Goal: Task Accomplishment & Management: Use online tool/utility

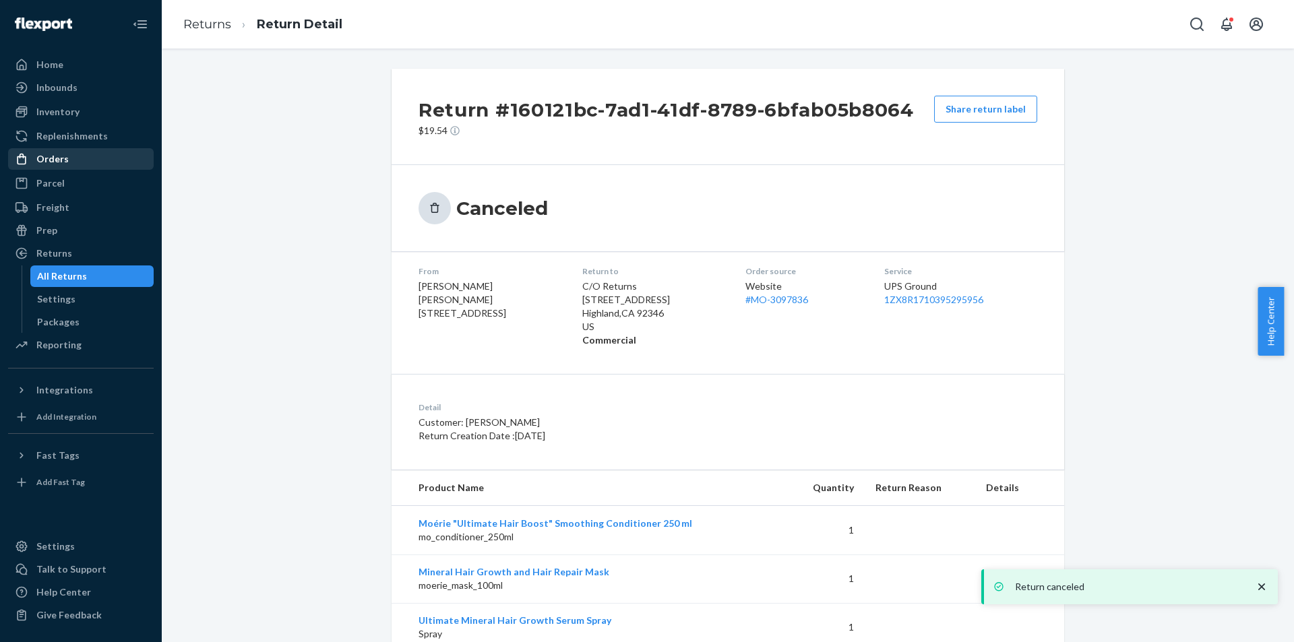
click at [71, 157] on div "Orders" at bounding box center [80, 159] width 143 height 19
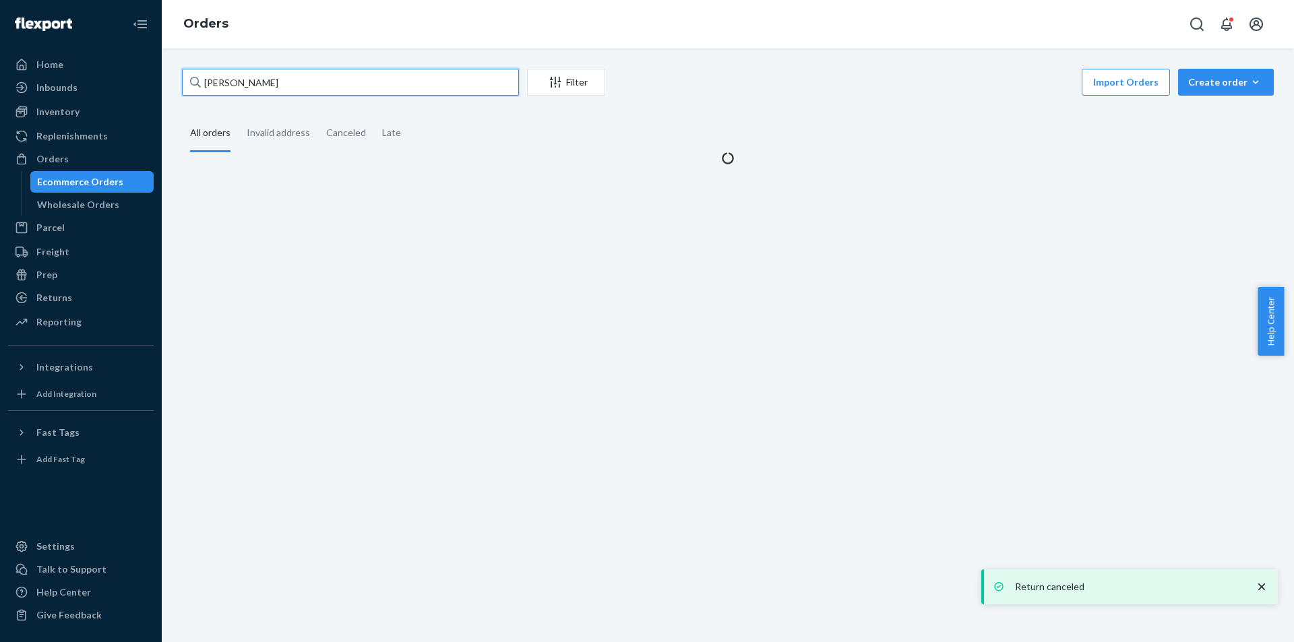
click at [367, 73] on input "[PERSON_NAME]" at bounding box center [350, 82] width 337 height 27
paste input "3138974"
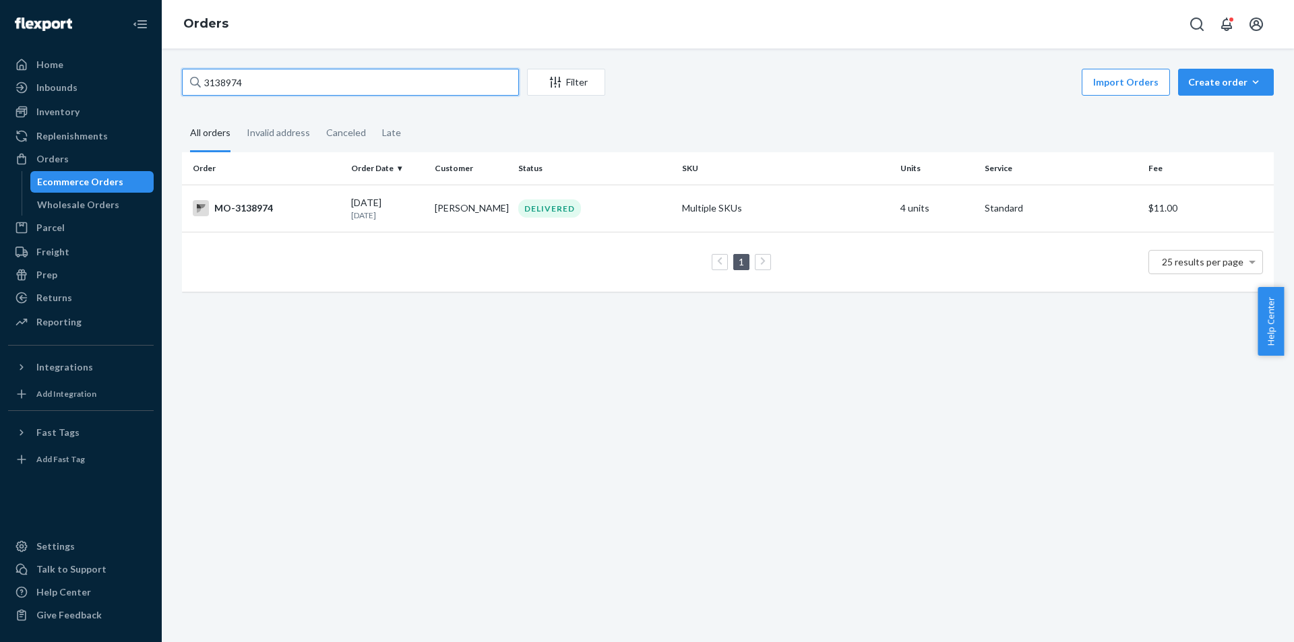
type input "3138974"
click at [535, 208] on div "DELIVERED" at bounding box center [549, 209] width 63 height 18
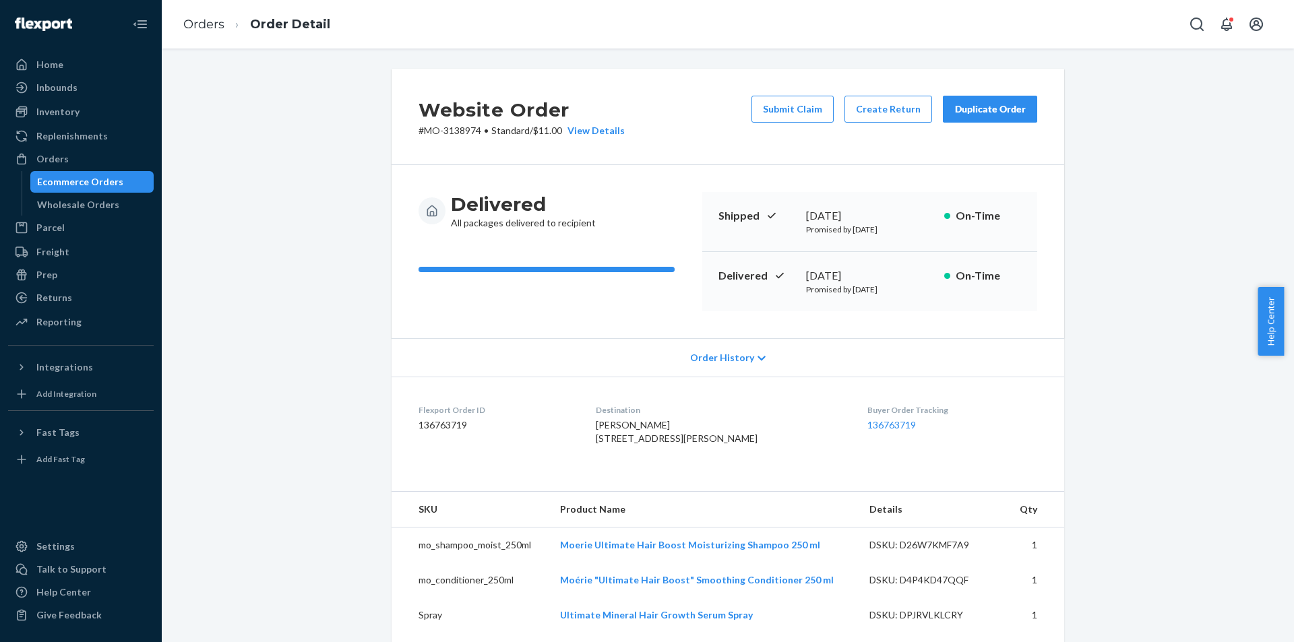
click at [648, 427] on span "[PERSON_NAME] [STREET_ADDRESS][PERSON_NAME]" at bounding box center [677, 431] width 162 height 25
copy span "[PERSON_NAME]"
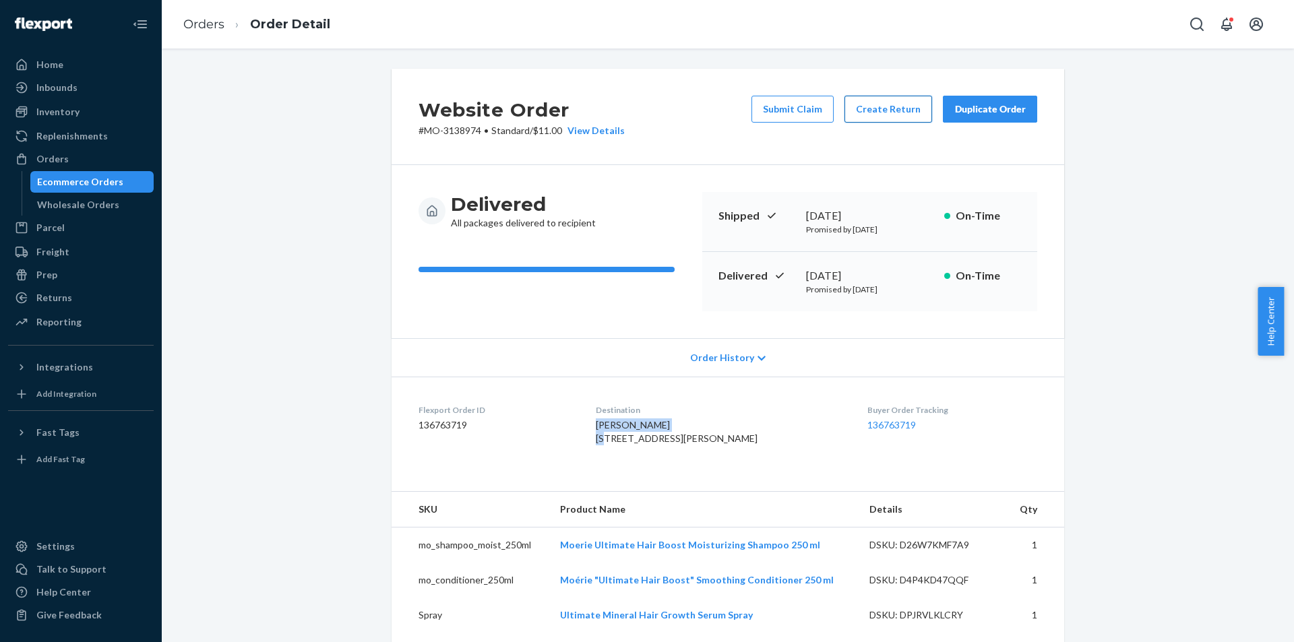
click at [905, 111] on button "Create Return" at bounding box center [889, 109] width 88 height 27
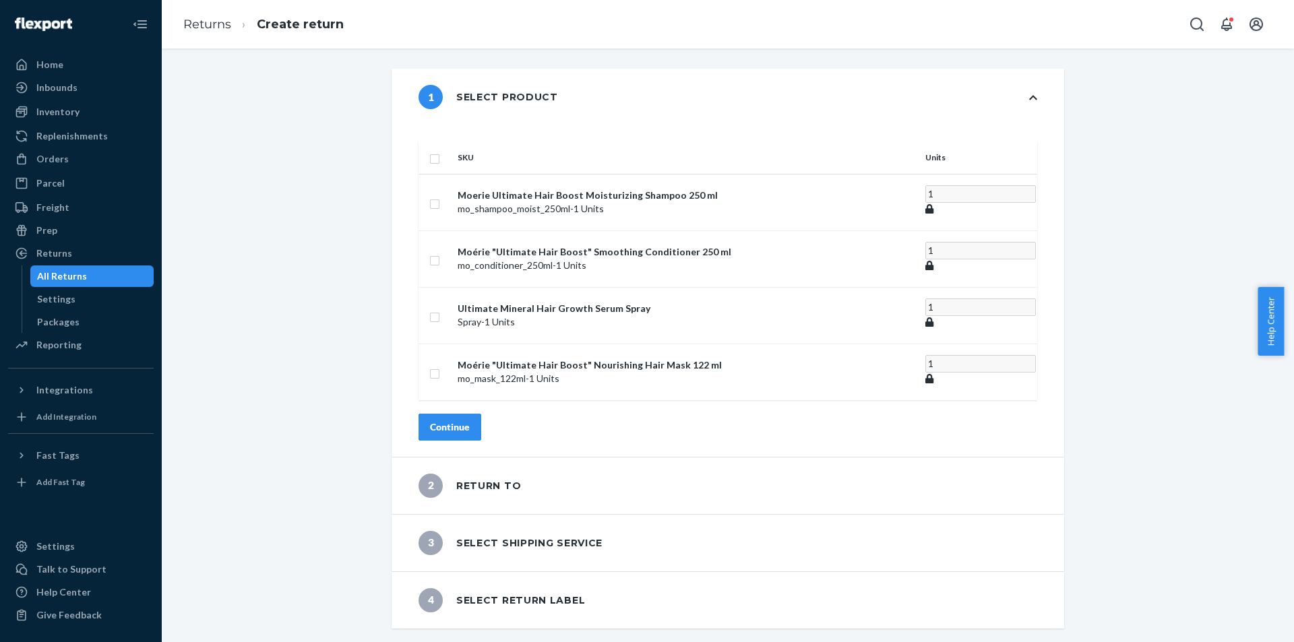
click at [440, 150] on input "checkbox" at bounding box center [434, 157] width 11 height 14
checkbox input "true"
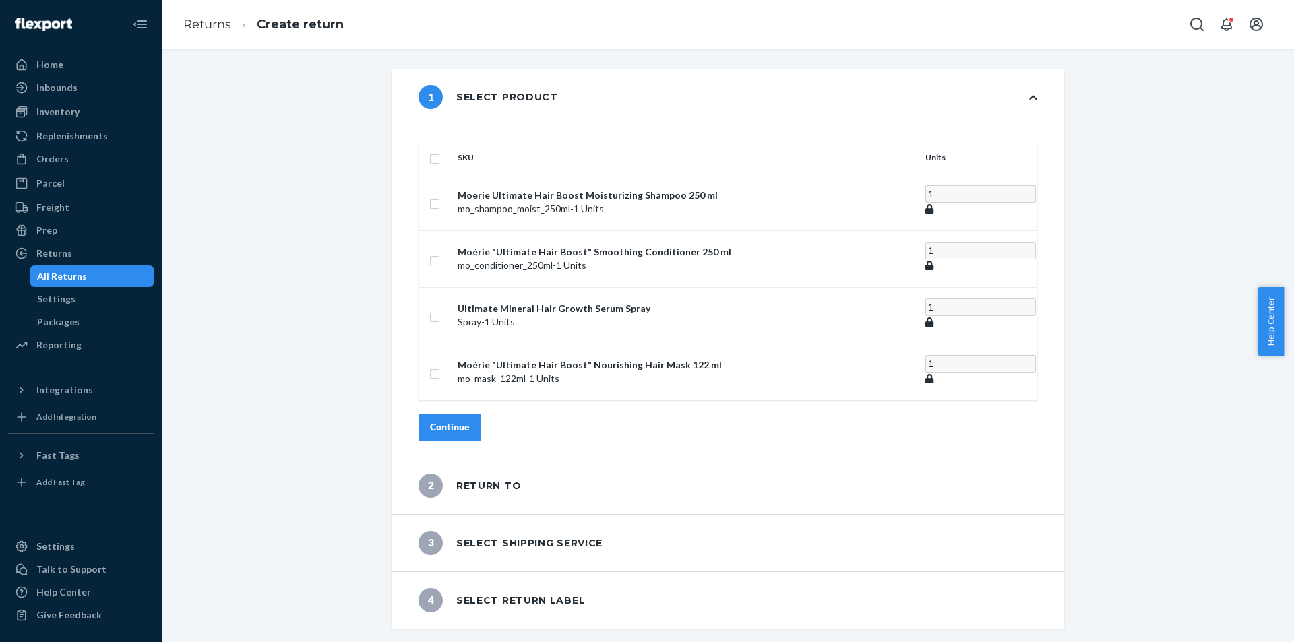
checkbox input "true"
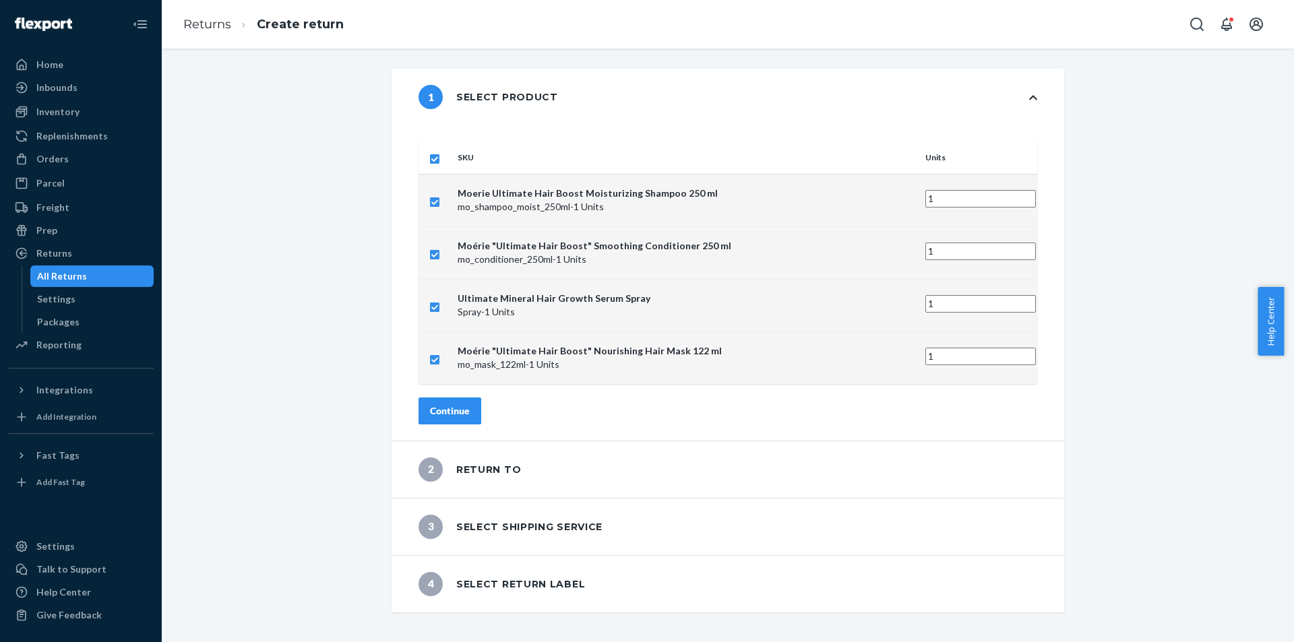
click at [470, 404] on div "Continue" at bounding box center [450, 410] width 40 height 13
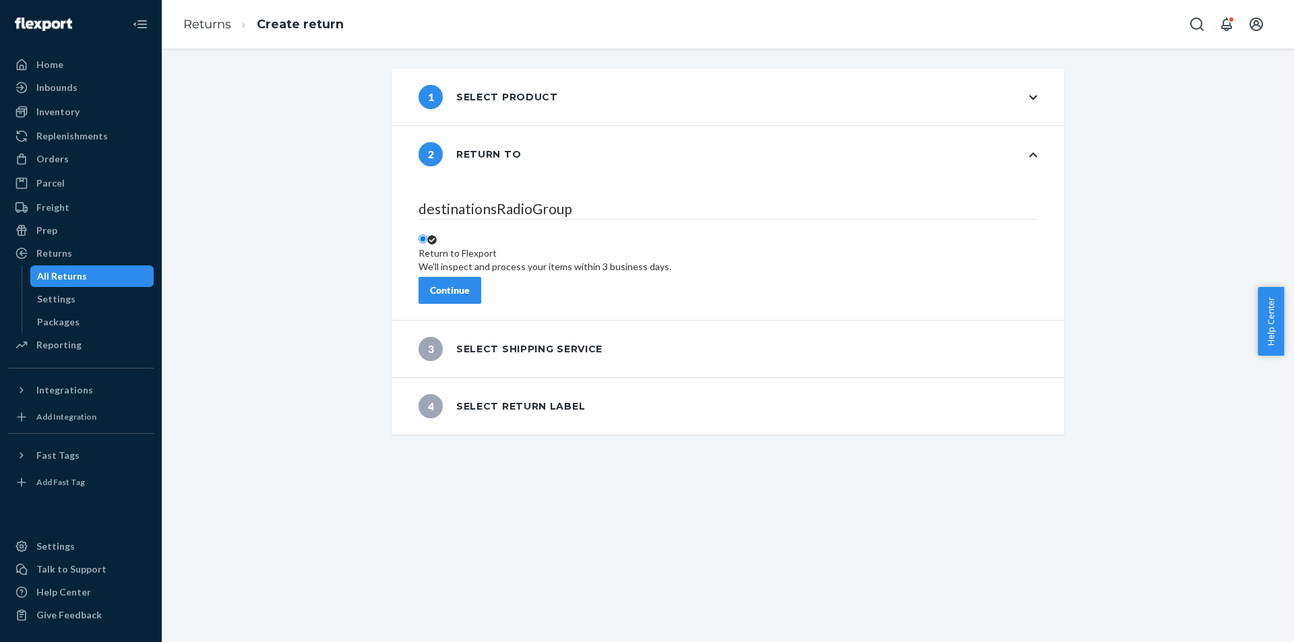
drag, startPoint x: 526, startPoint y: 278, endPoint x: 506, endPoint y: 279, distance: 20.9
click at [518, 278] on div "Continue" at bounding box center [728, 290] width 619 height 27
click at [481, 279] on button "Continue" at bounding box center [450, 290] width 63 height 27
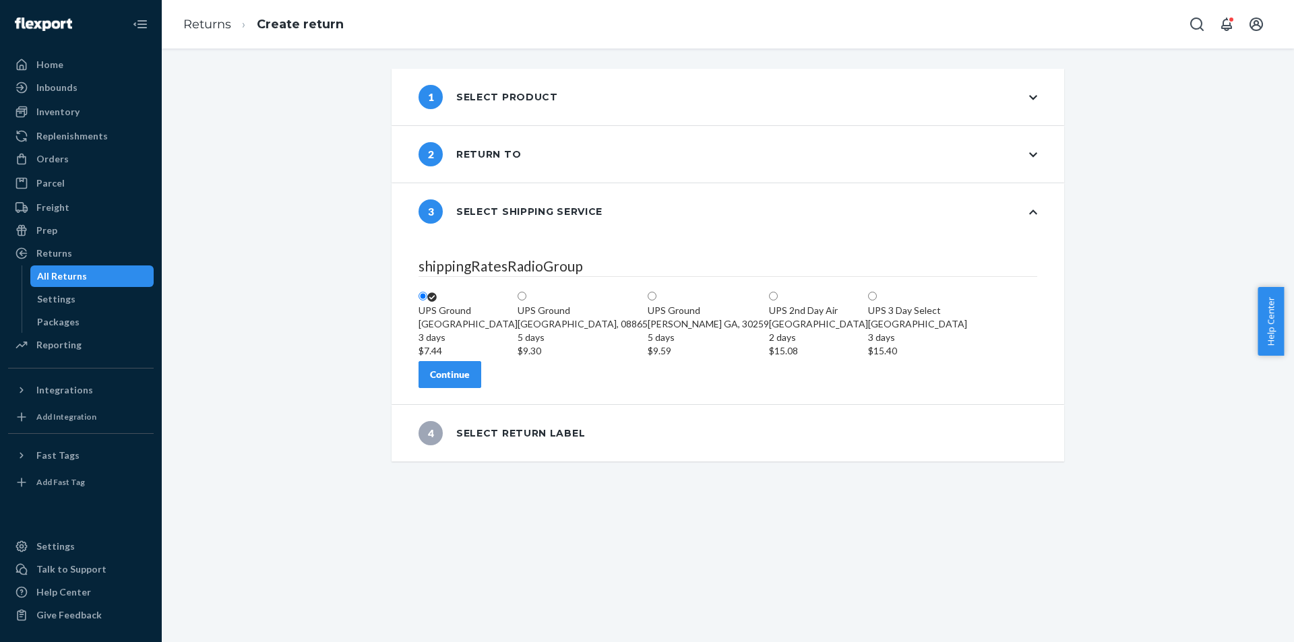
click at [470, 382] on div "Continue" at bounding box center [450, 374] width 40 height 13
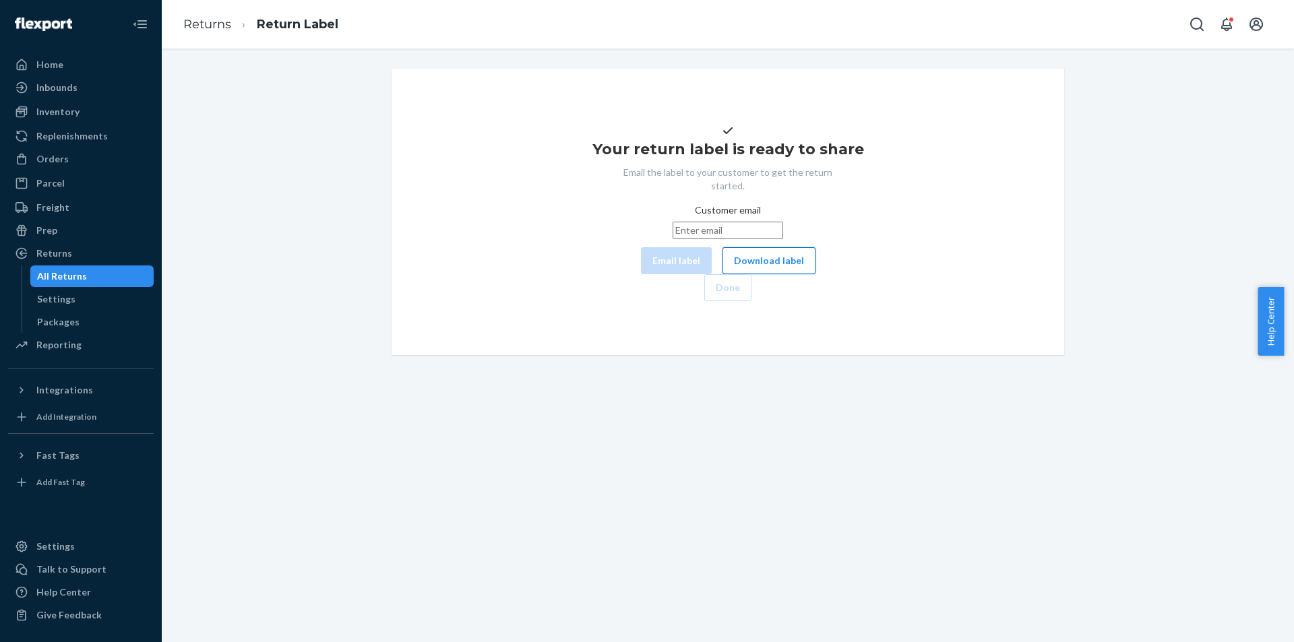
click at [725, 274] on button "Download label" at bounding box center [769, 260] width 93 height 27
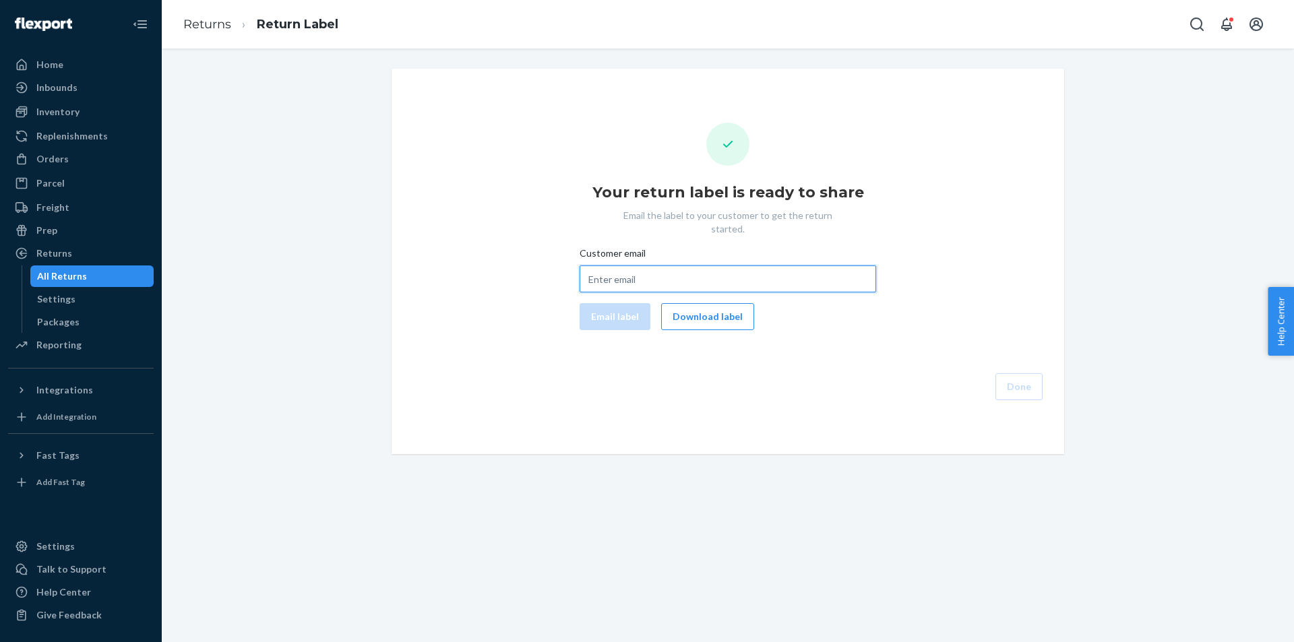
click at [621, 266] on input "Customer email" at bounding box center [728, 279] width 297 height 27
click at [321, 242] on div "Your return label is ready to share Email the label to your customer to get the…" at bounding box center [728, 262] width 1112 height 386
click at [80, 159] on div "Orders" at bounding box center [80, 159] width 143 height 19
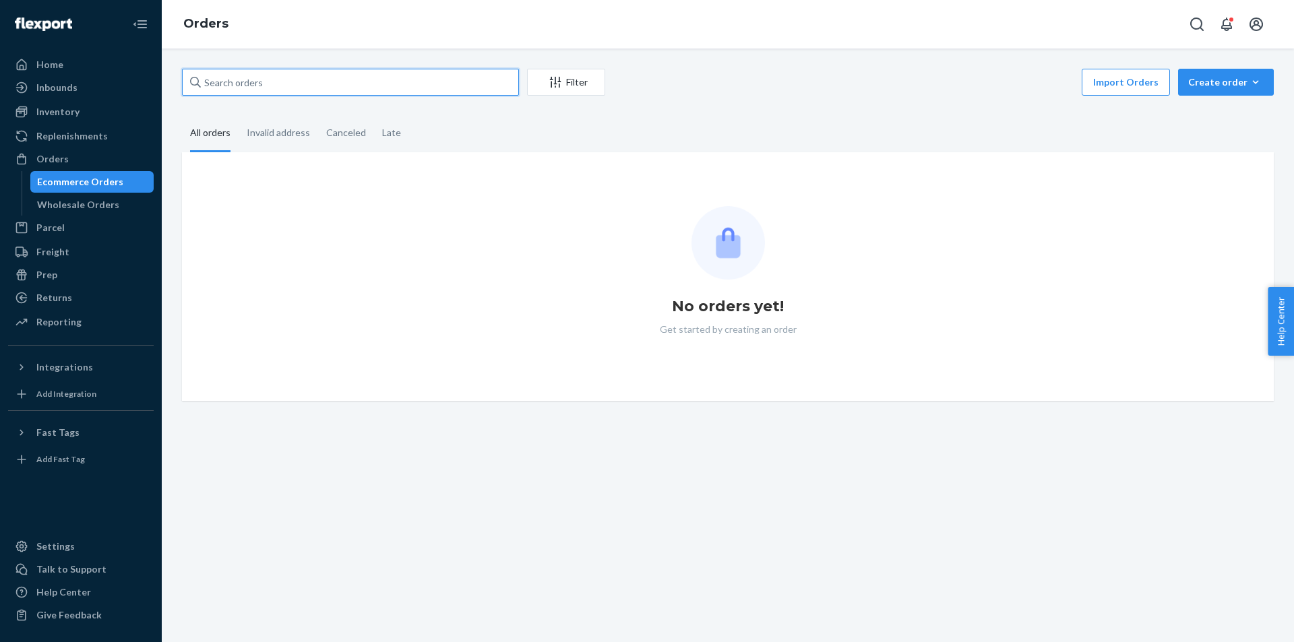
click at [276, 94] on input "text" at bounding box center [350, 82] width 337 height 27
paste input "[PERSON_NAME]"
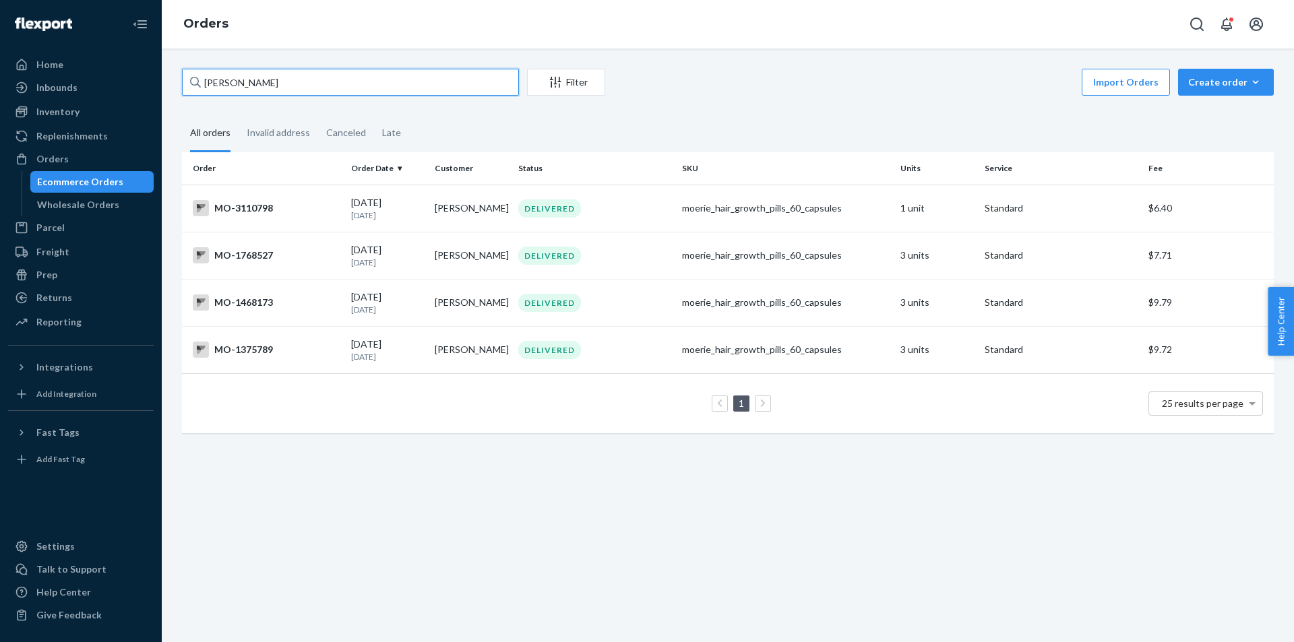
type input "[PERSON_NAME]"
click at [521, 206] on div "DELIVERED" at bounding box center [549, 209] width 63 height 18
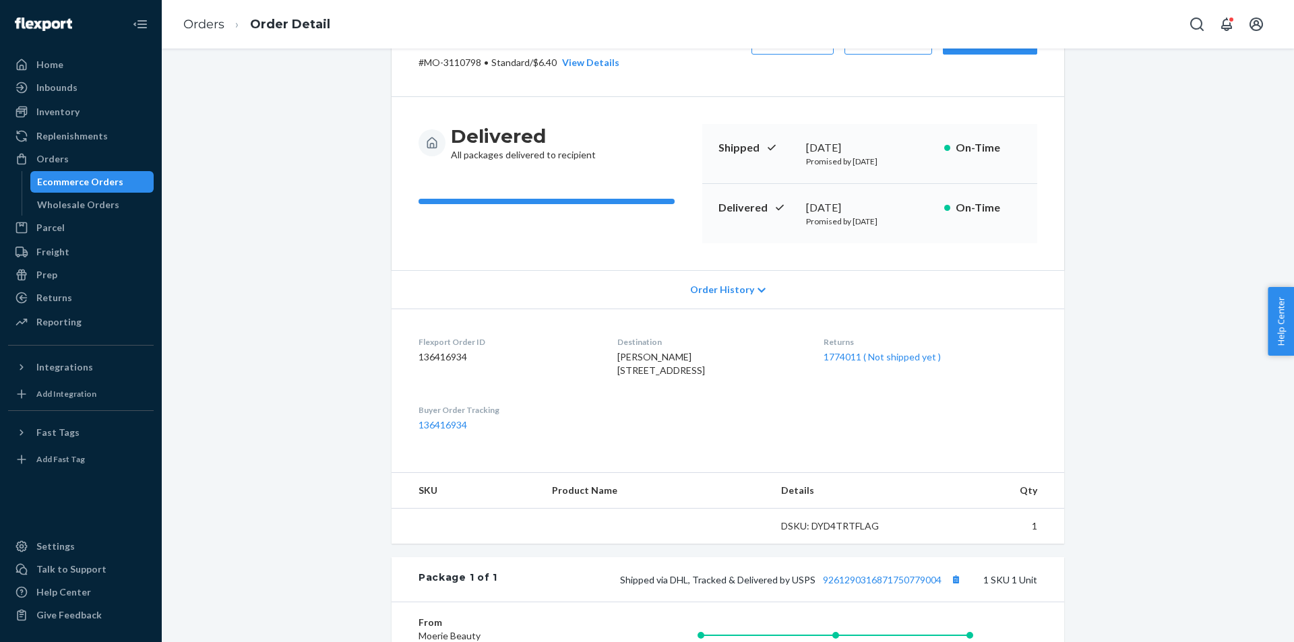
scroll to position [202, 0]
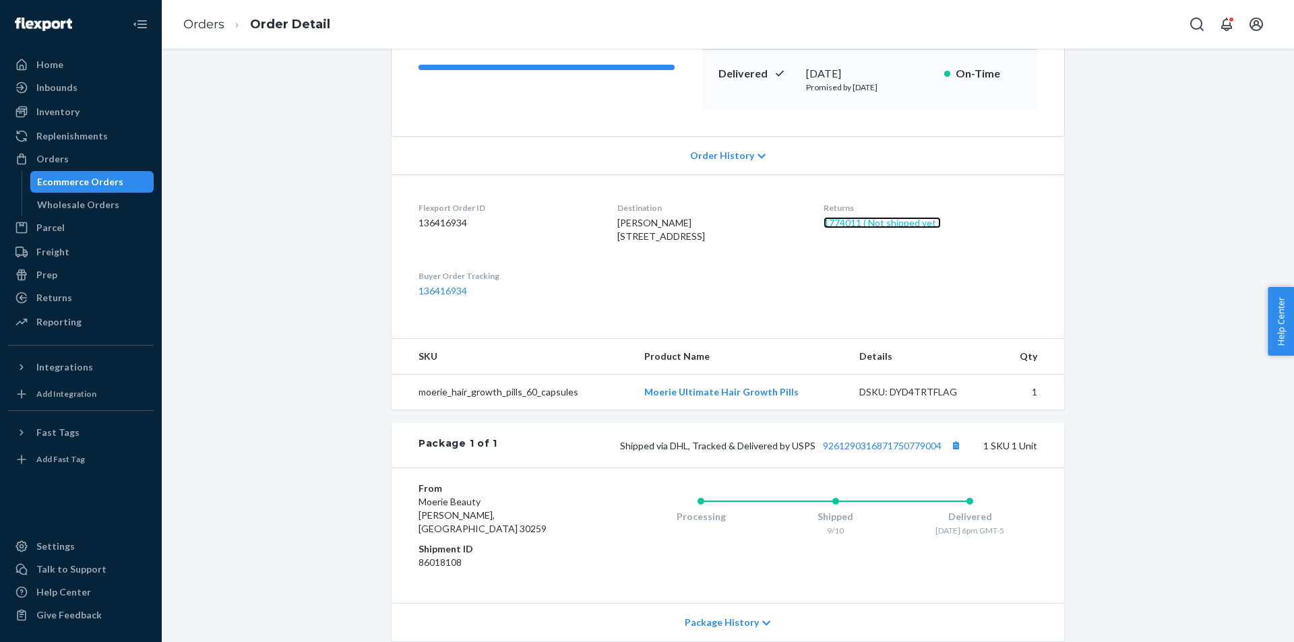
click at [914, 218] on link "1774011 ( Not shipped yet )" at bounding box center [882, 222] width 117 height 11
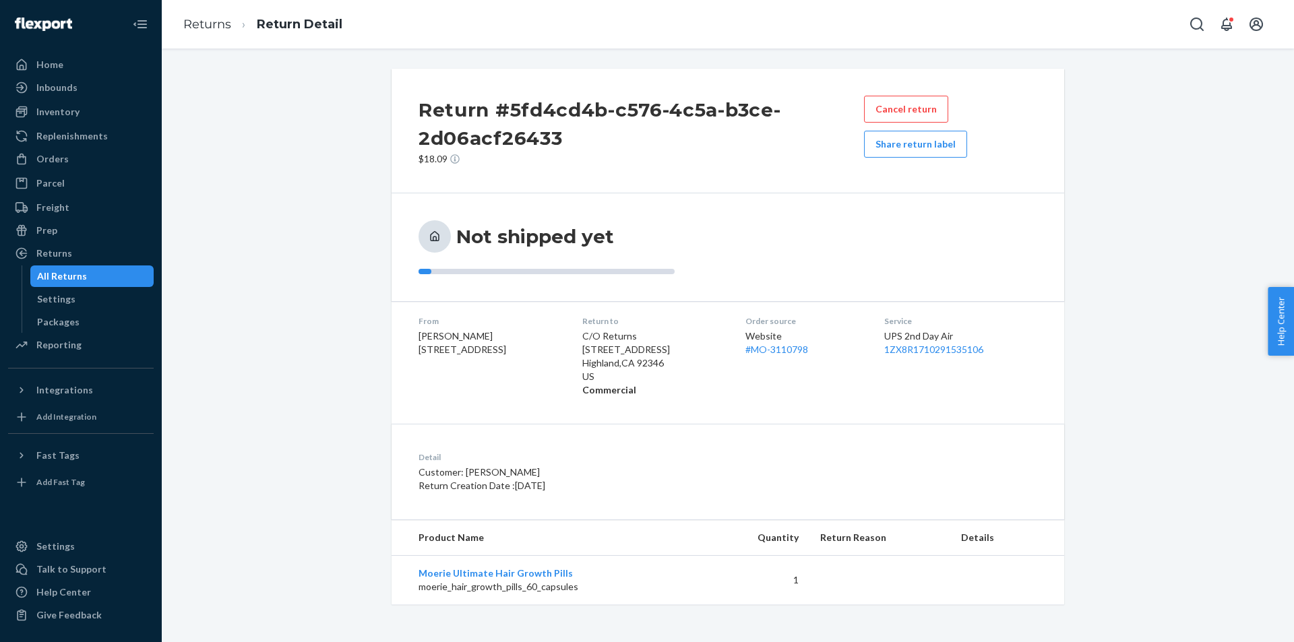
click at [1124, 360] on div "Return #5fd4cd4b-c576-4c5a-b3ce-2d06acf26433 $18.09 Cancel return Share return …" at bounding box center [728, 337] width 1112 height 536
click at [1127, 397] on div "Return #5fd4cd4b-c576-4c5a-b3ce-2d06acf26433 $18.09 Cancel return Share return …" at bounding box center [728, 337] width 1112 height 536
click at [444, 336] on span "Teri Evans 1055 N Shady Lane Loop Clarkrange, TN 38553-5417" at bounding box center [463, 342] width 88 height 25
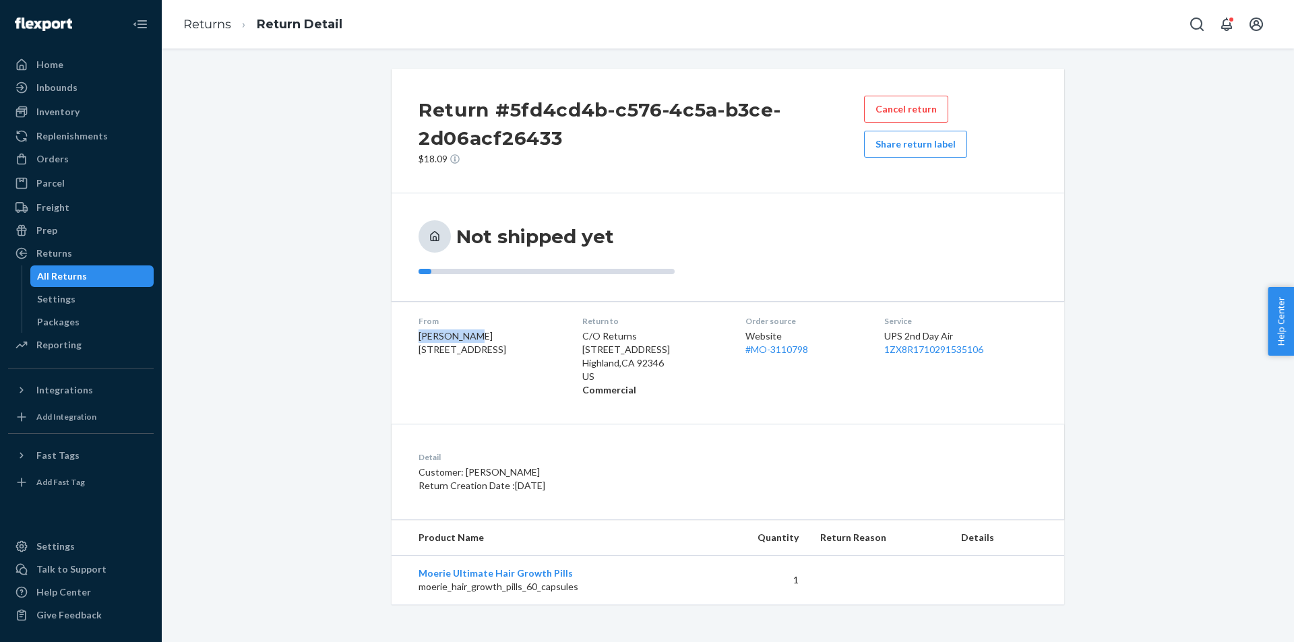
copy span "Teri Evans"
drag, startPoint x: 826, startPoint y: 351, endPoint x: 776, endPoint y: 360, distance: 51.3
click at [776, 360] on div "Order source Website # MO-3110798" at bounding box center [804, 356] width 117 height 82
copy link "3110798"
click at [458, 346] on span "Teri Evans 1055 N Shady Lane Loop Clarkrange, TN 38553-5417" at bounding box center [463, 342] width 88 height 25
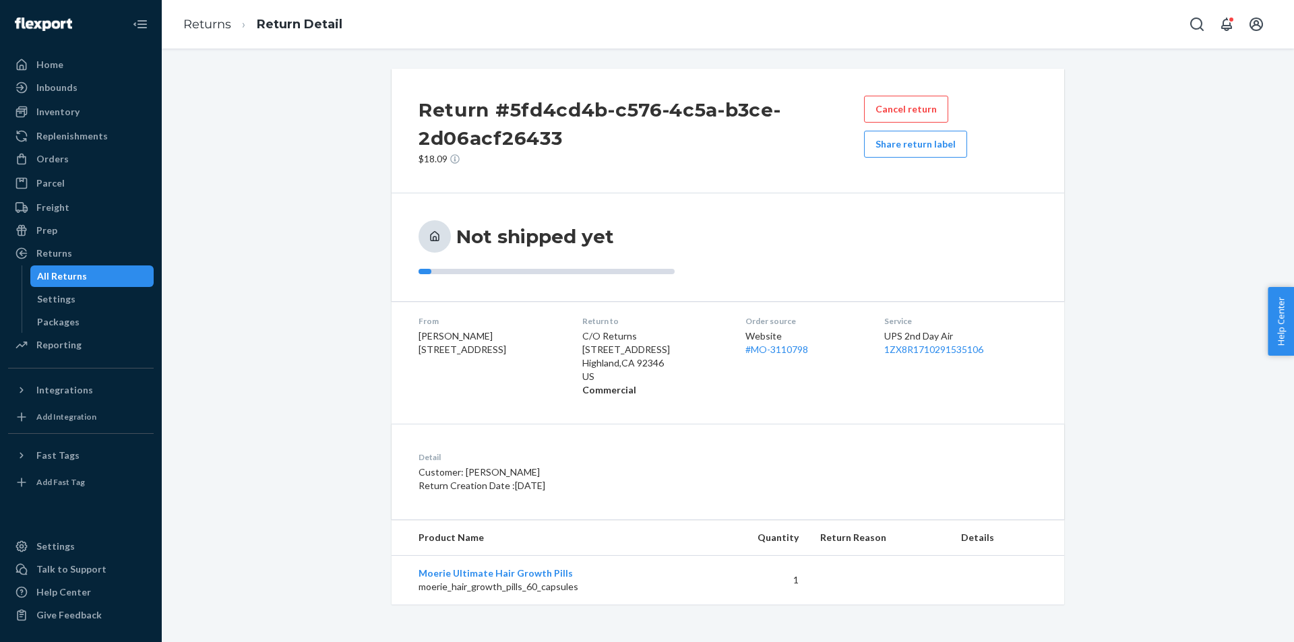
click at [444, 338] on span "Teri Evans 1055 N Shady Lane Loop Clarkrange, TN 38553-5417" at bounding box center [463, 342] width 88 height 25
copy span "Teri Evans"
click at [901, 146] on button "Share return label" at bounding box center [915, 144] width 103 height 27
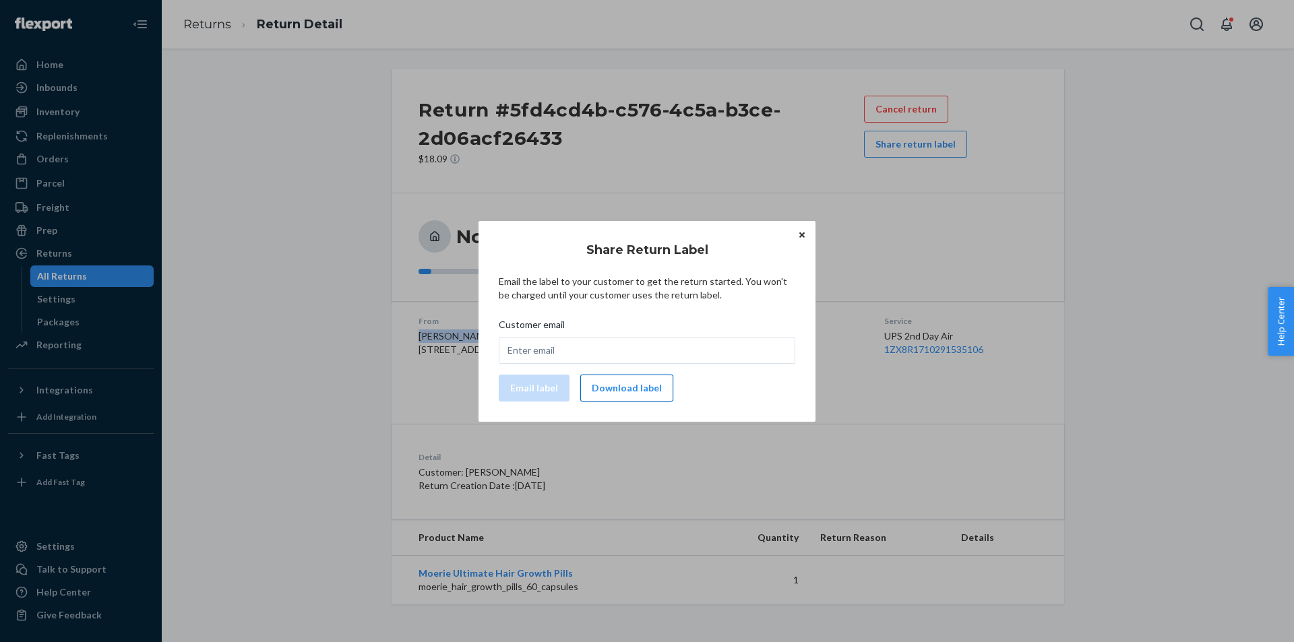
click at [629, 390] on button "Download label" at bounding box center [626, 388] width 93 height 27
